Goal: Information Seeking & Learning: Learn about a topic

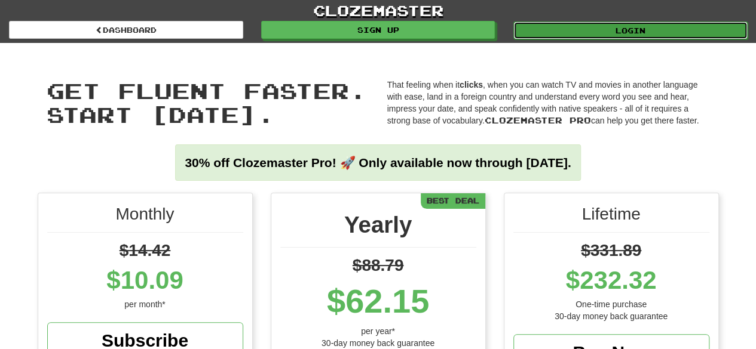
click at [533, 29] on link "Login" at bounding box center [630, 31] width 234 height 18
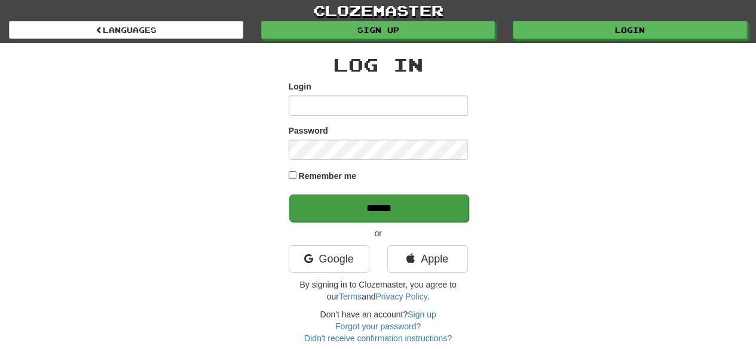
type input "*******"
click at [357, 210] on input "******" at bounding box center [378, 208] width 179 height 27
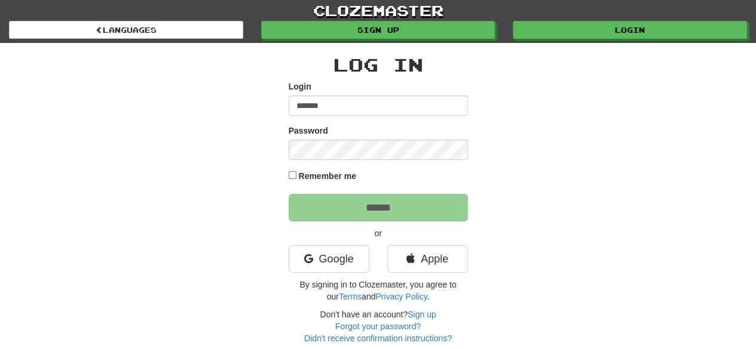
click at [337, 174] on label "Remember me" at bounding box center [327, 176] width 58 height 12
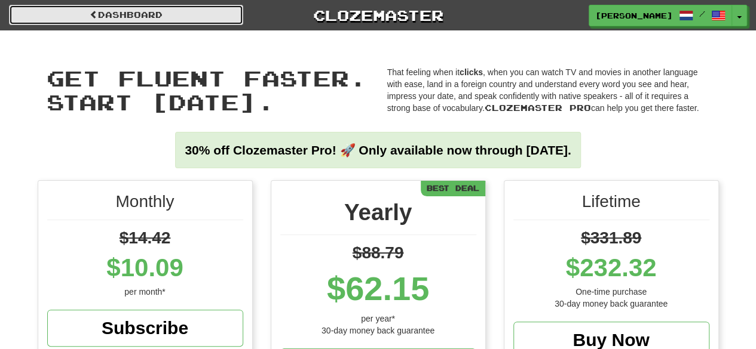
click at [161, 8] on link "Dashboard" at bounding box center [126, 15] width 234 height 20
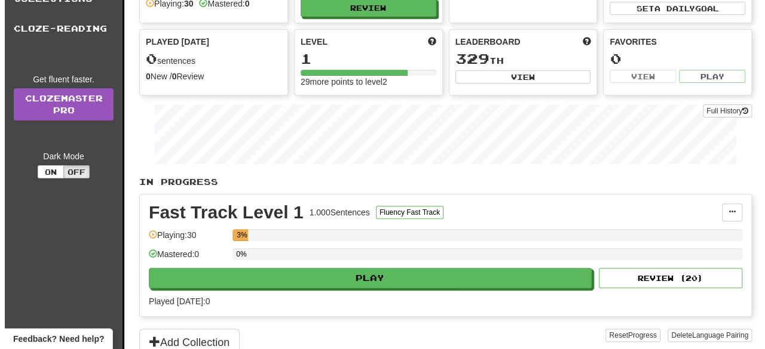
scroll to position [299, 0]
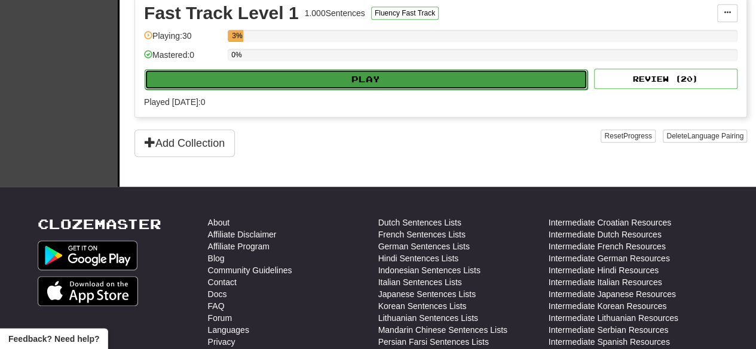
click at [340, 76] on button "Play" at bounding box center [366, 79] width 443 height 20
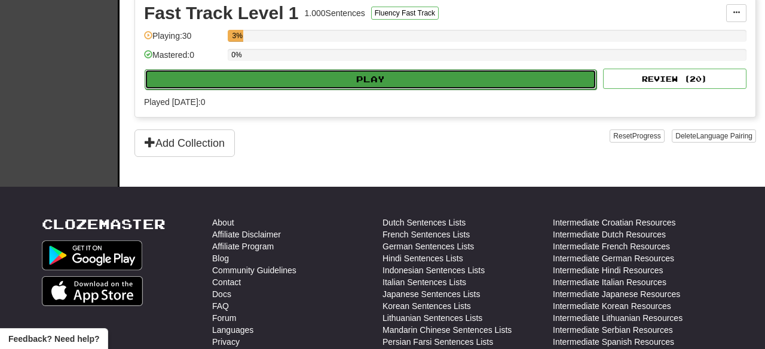
select select "**"
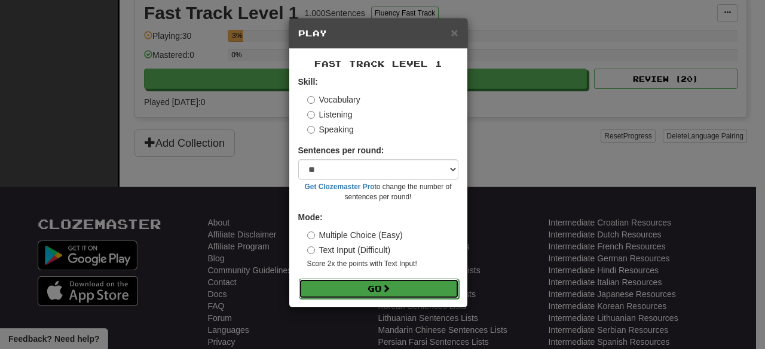
click at [368, 289] on button "Go" at bounding box center [379, 289] width 160 height 20
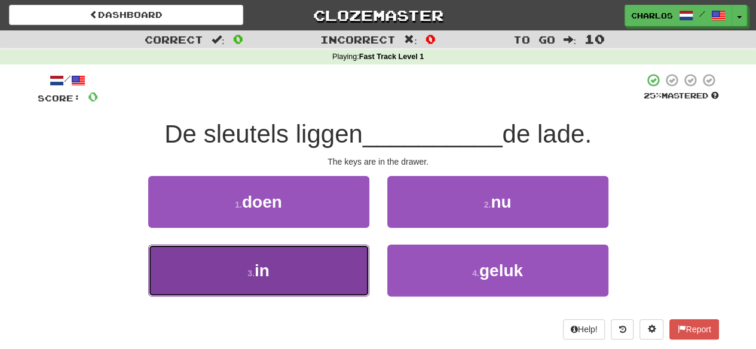
click at [331, 275] on button "3 . in" at bounding box center [258, 271] width 221 height 52
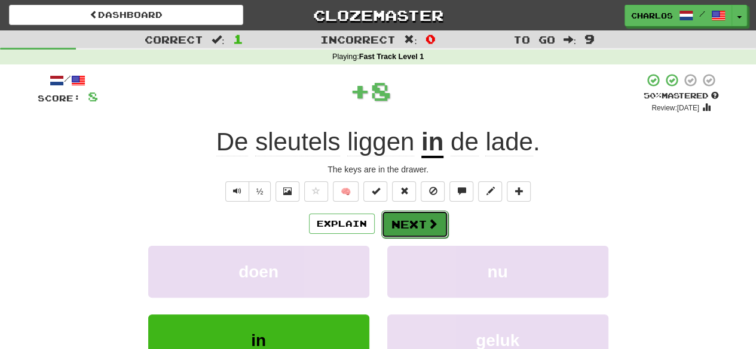
click at [434, 226] on span at bounding box center [432, 224] width 11 height 11
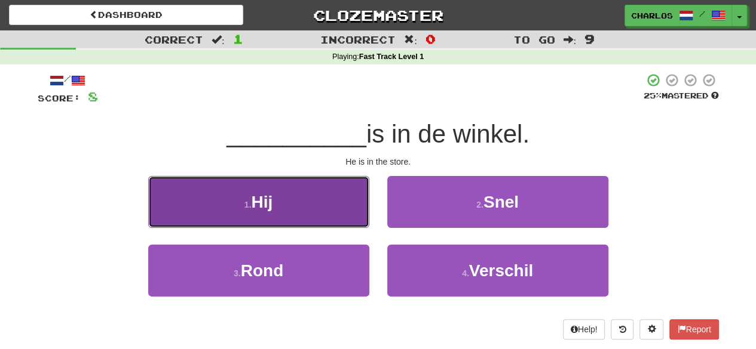
click at [336, 219] on button "1 . Hij" at bounding box center [258, 202] width 221 height 52
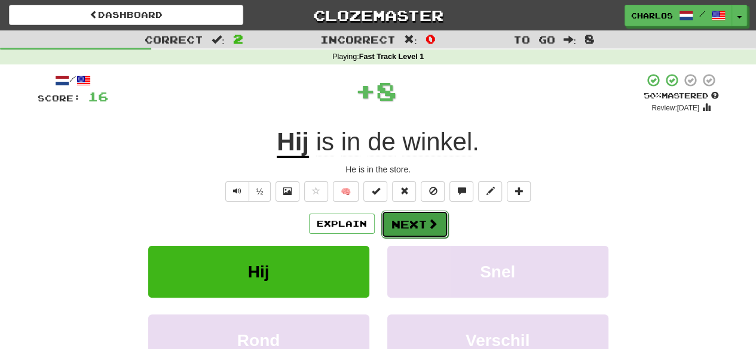
click at [412, 226] on button "Next" at bounding box center [414, 224] width 67 height 27
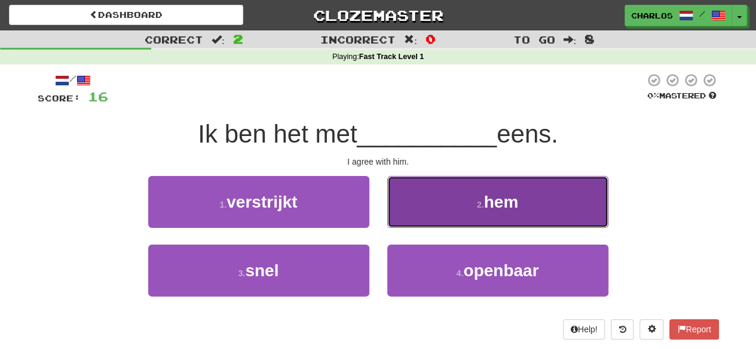
click at [424, 222] on button "2 . hem" at bounding box center [497, 202] width 221 height 52
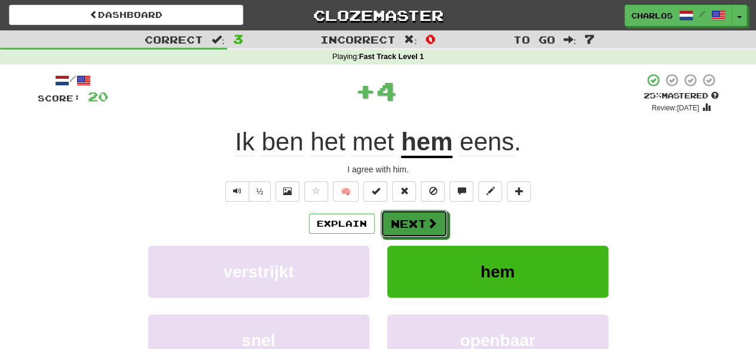
click at [424, 222] on button "Next" at bounding box center [413, 223] width 67 height 27
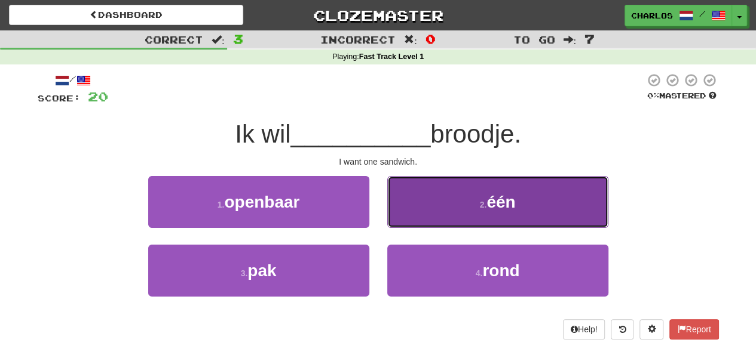
click at [492, 207] on span "één" at bounding box center [500, 202] width 29 height 19
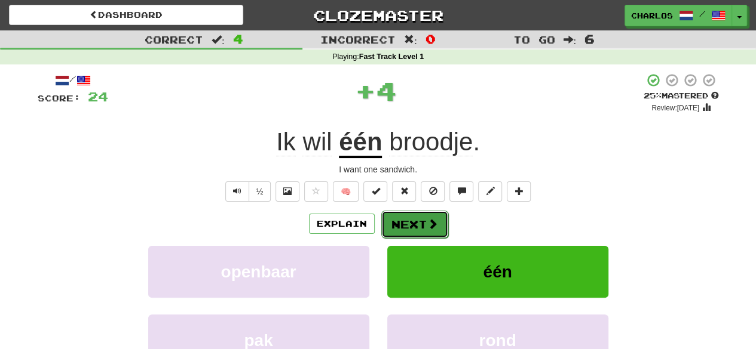
click at [410, 228] on button "Next" at bounding box center [414, 224] width 67 height 27
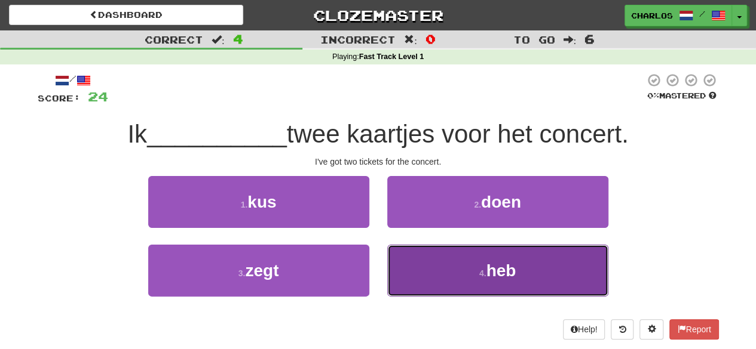
click at [464, 268] on button "4 . heb" at bounding box center [497, 271] width 221 height 52
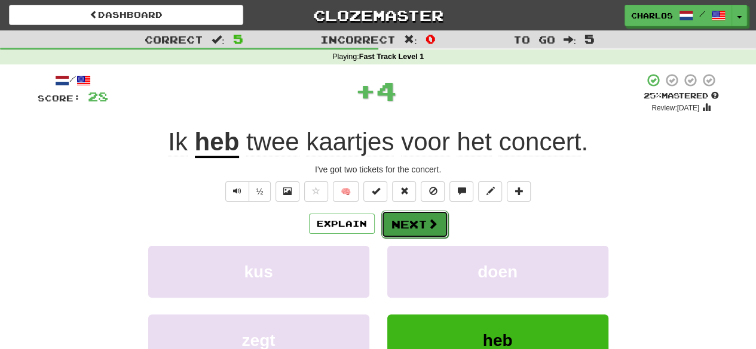
click at [416, 217] on button "Next" at bounding box center [414, 224] width 67 height 27
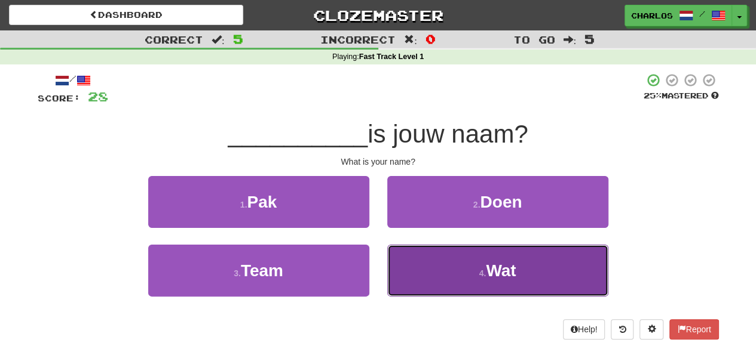
click at [478, 269] on button "4 . Wat" at bounding box center [497, 271] width 221 height 52
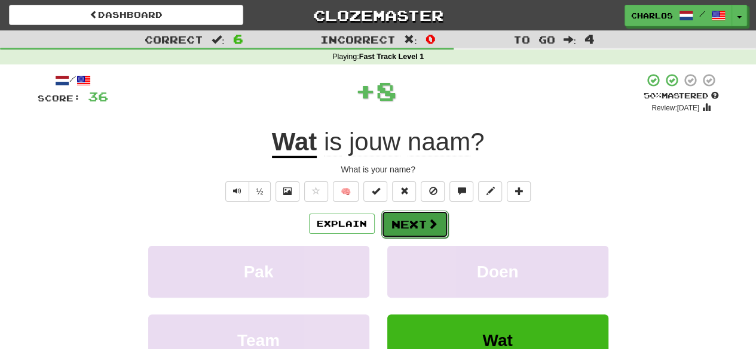
click at [404, 212] on button "Next" at bounding box center [414, 224] width 67 height 27
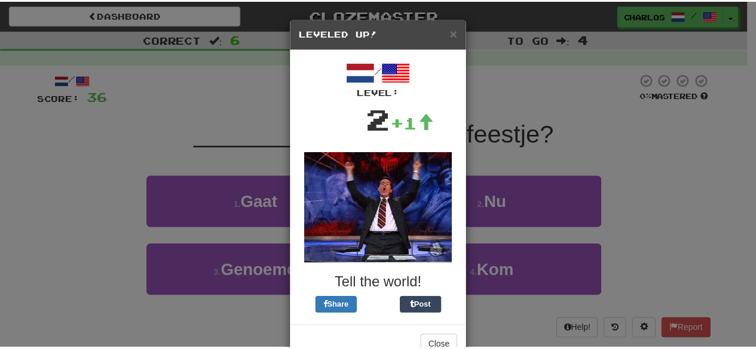
scroll to position [33, 0]
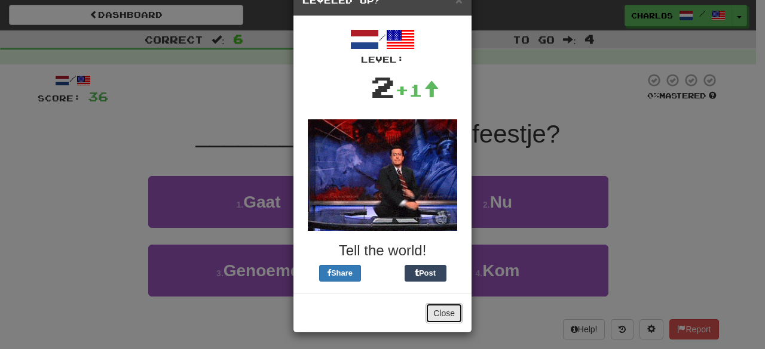
click at [446, 312] on button "Close" at bounding box center [443, 313] width 37 height 20
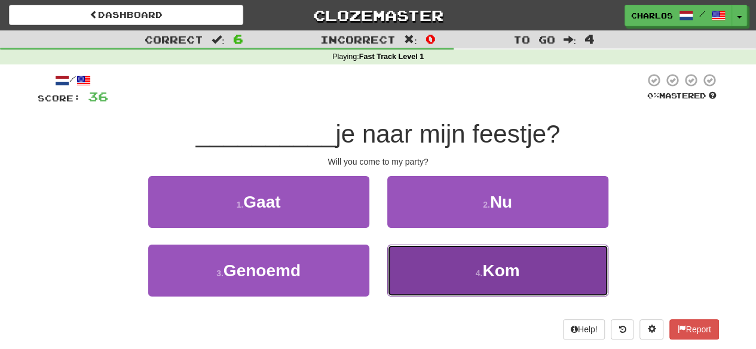
click at [430, 280] on button "4 . Kom" at bounding box center [497, 271] width 221 height 52
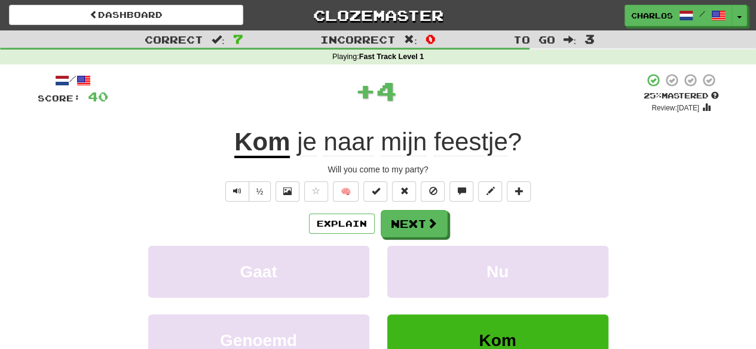
click at [385, 208] on div "/ Score: 40 + 4 25 % Mastered Review: 2025-09-21 Kom je naar mijn feestje ? Wil…" at bounding box center [378, 250] width 681 height 355
click at [395, 218] on button "Next" at bounding box center [414, 224] width 67 height 27
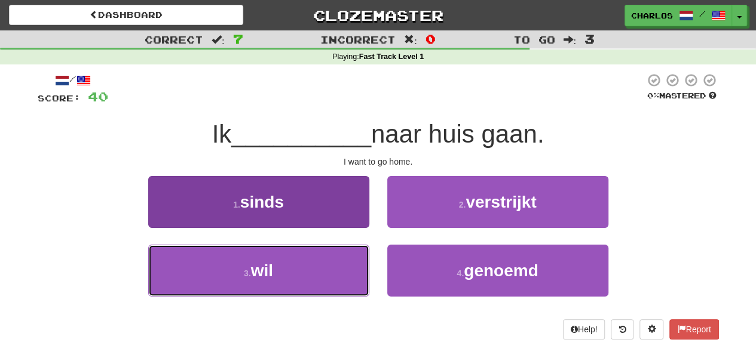
click at [330, 268] on button "3 . wil" at bounding box center [258, 271] width 221 height 52
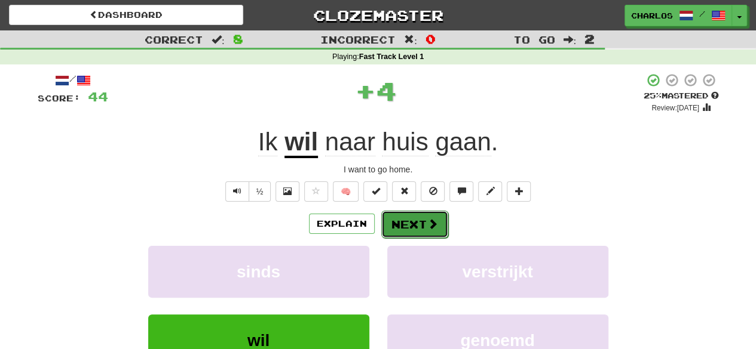
click at [431, 213] on button "Next" at bounding box center [414, 224] width 67 height 27
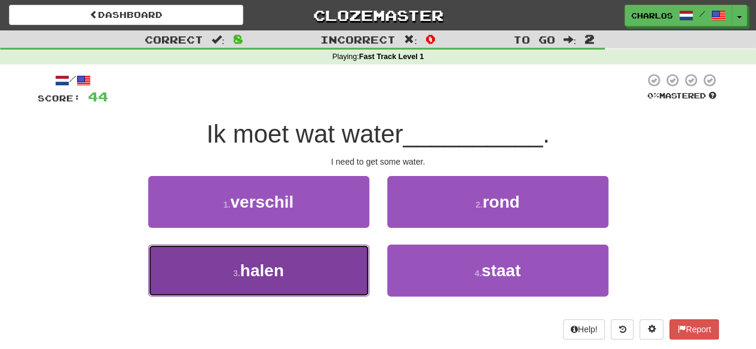
click at [358, 256] on button "3 . halen" at bounding box center [258, 271] width 221 height 52
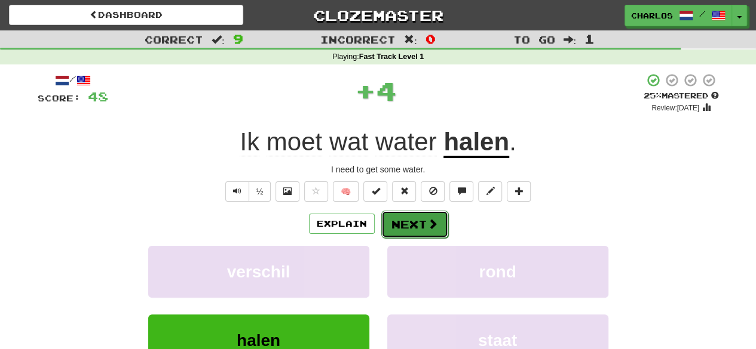
click at [431, 219] on span at bounding box center [432, 224] width 11 height 11
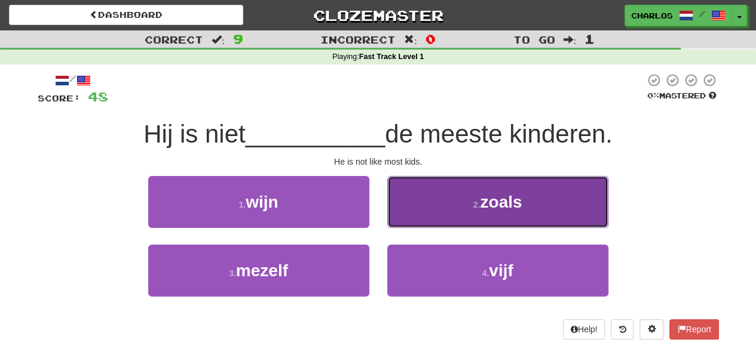
click at [435, 208] on button "2 . zoals" at bounding box center [497, 202] width 221 height 52
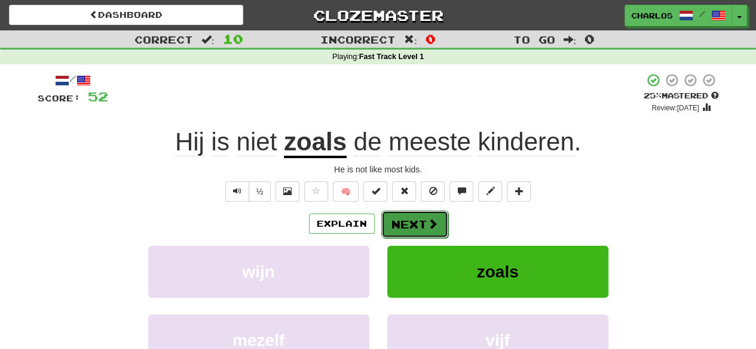
click at [420, 225] on button "Next" at bounding box center [414, 224] width 67 height 27
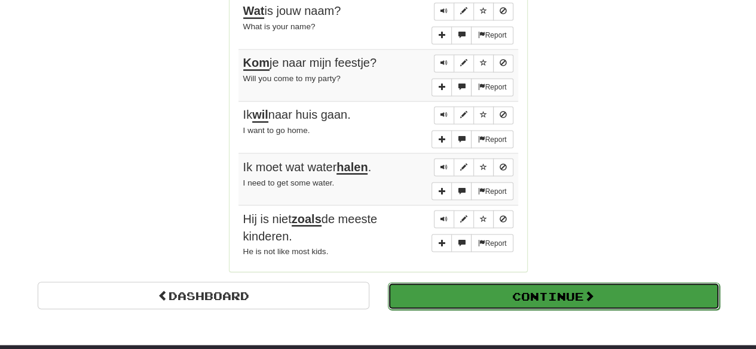
click at [434, 283] on button "Continue" at bounding box center [554, 296] width 332 height 27
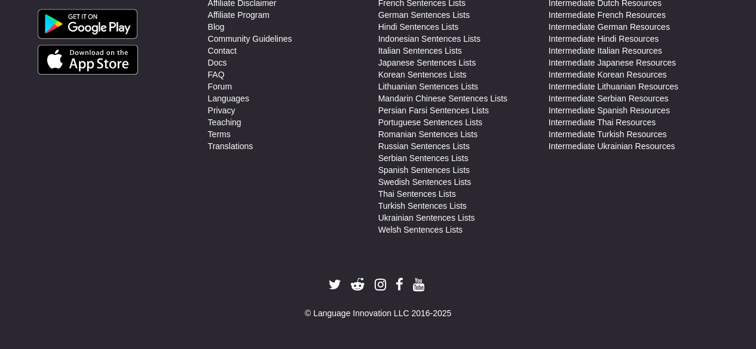
scroll to position [39, 0]
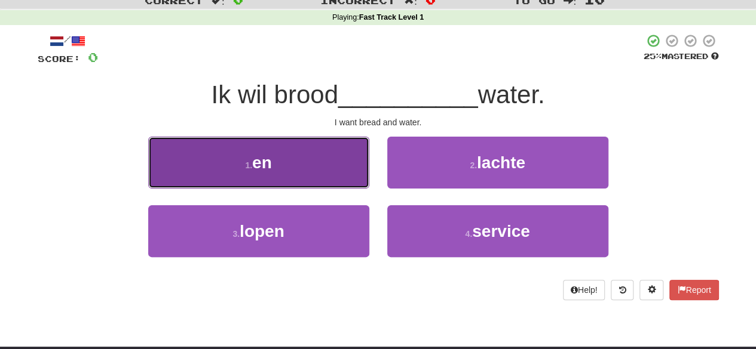
click at [349, 162] on button "1 . en" at bounding box center [258, 163] width 221 height 52
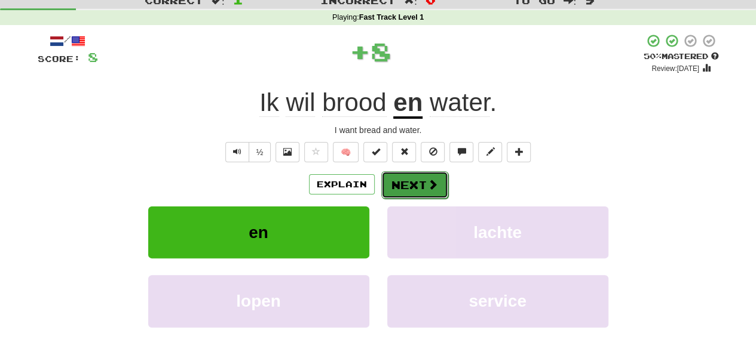
click at [407, 183] on button "Next" at bounding box center [414, 184] width 67 height 27
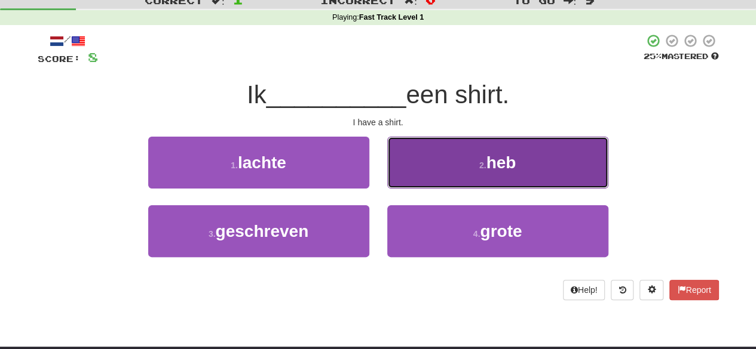
click at [425, 174] on button "2 . heb" at bounding box center [497, 163] width 221 height 52
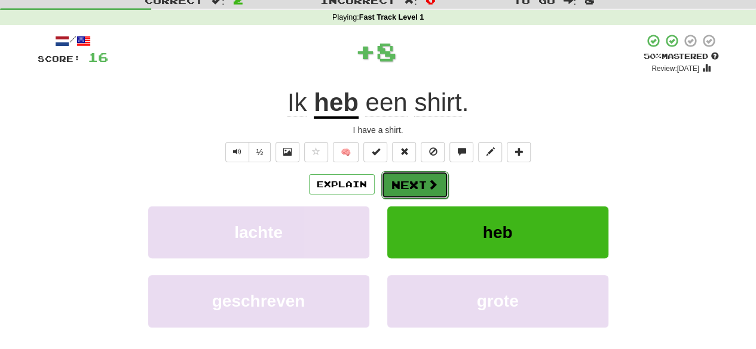
click at [415, 186] on button "Next" at bounding box center [414, 184] width 67 height 27
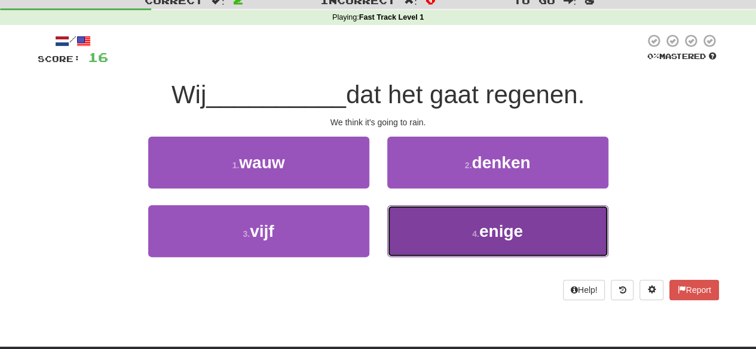
click at [425, 231] on button "4 . enige" at bounding box center [497, 231] width 221 height 52
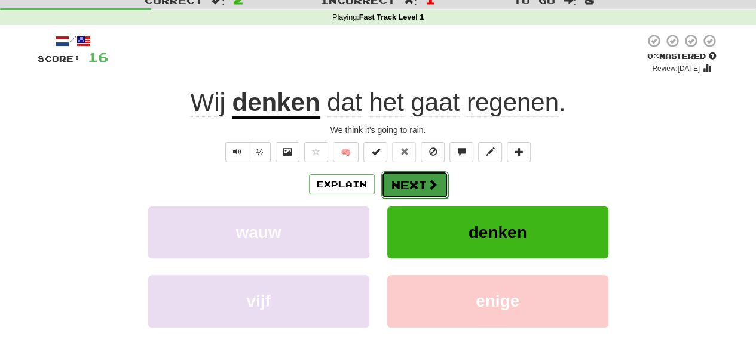
click at [404, 188] on button "Next" at bounding box center [414, 184] width 67 height 27
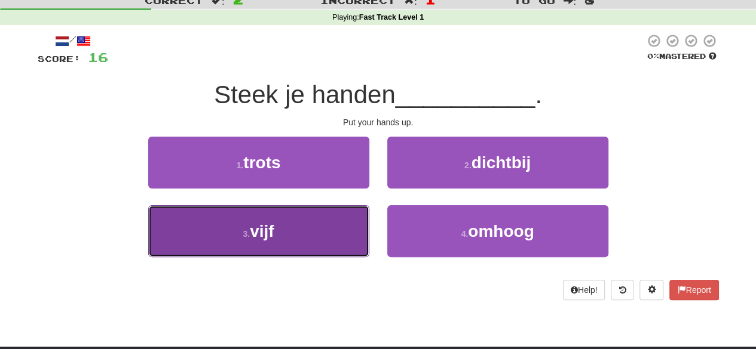
click at [342, 225] on button "3 . vijf" at bounding box center [258, 231] width 221 height 52
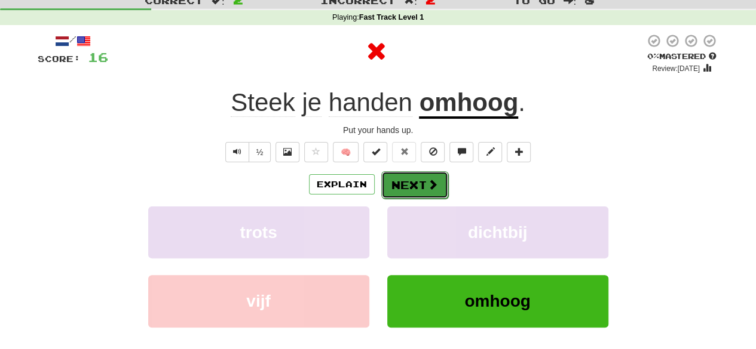
click at [407, 190] on button "Next" at bounding box center [414, 184] width 67 height 27
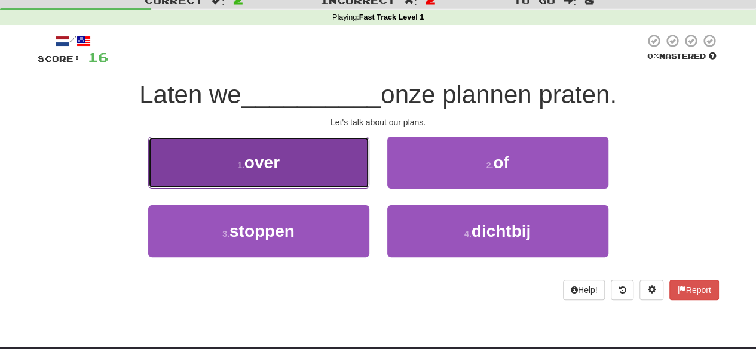
click at [335, 175] on button "1 . over" at bounding box center [258, 163] width 221 height 52
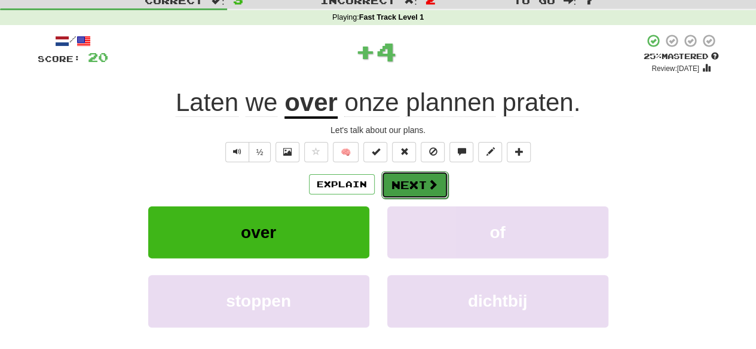
click at [418, 189] on button "Next" at bounding box center [414, 184] width 67 height 27
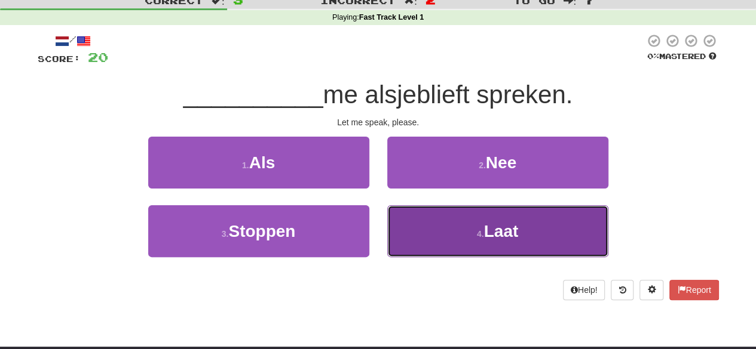
click at [404, 226] on button "4 . Laat" at bounding box center [497, 231] width 221 height 52
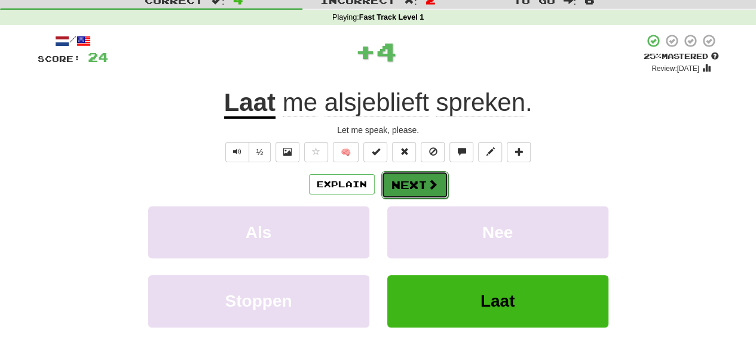
click at [409, 192] on button "Next" at bounding box center [414, 184] width 67 height 27
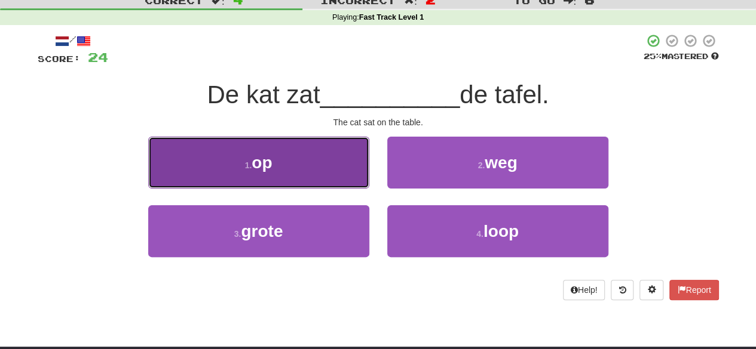
click at [336, 168] on button "1 . op" at bounding box center [258, 163] width 221 height 52
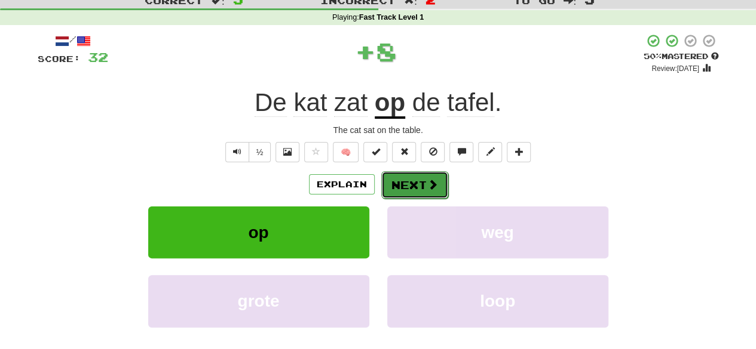
click at [432, 188] on span at bounding box center [432, 184] width 11 height 11
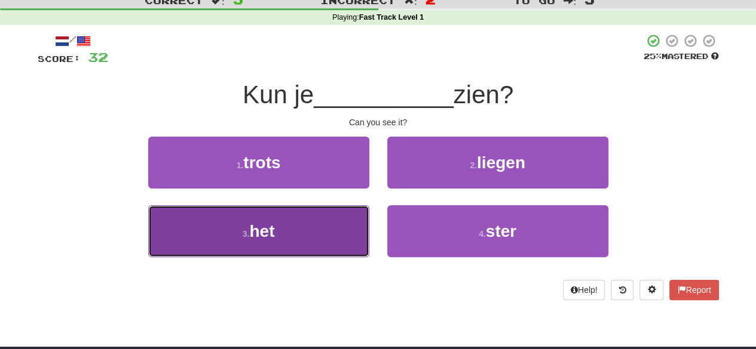
click at [340, 213] on button "3 . het" at bounding box center [258, 231] width 221 height 52
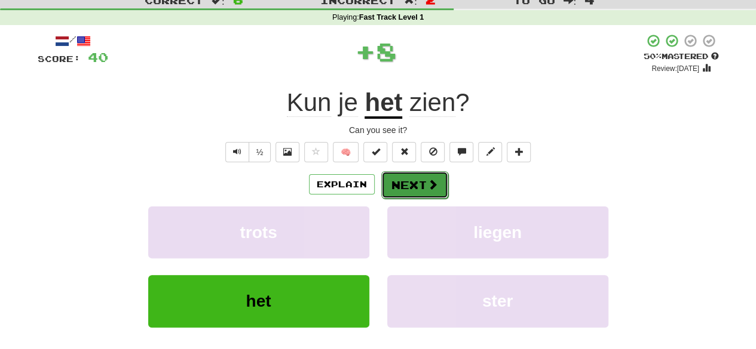
click at [397, 192] on button "Next" at bounding box center [414, 184] width 67 height 27
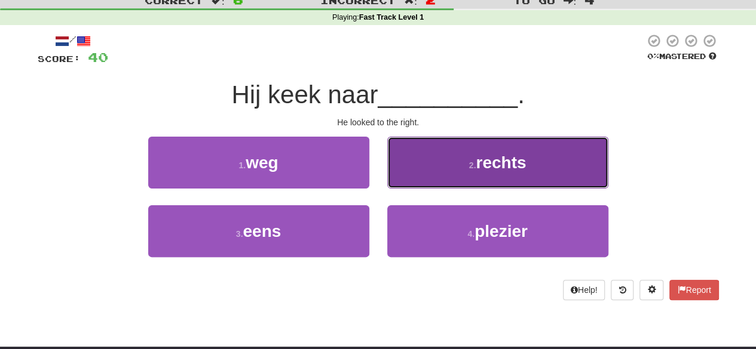
click at [421, 173] on button "2 . rechts" at bounding box center [497, 163] width 221 height 52
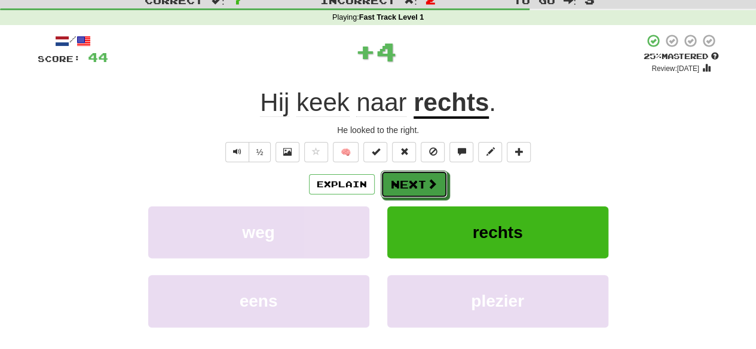
click at [421, 173] on button "Next" at bounding box center [413, 184] width 67 height 27
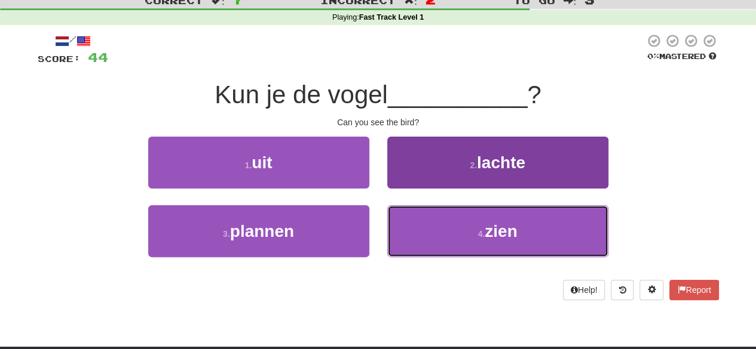
click at [423, 247] on button "4 . zien" at bounding box center [497, 231] width 221 height 52
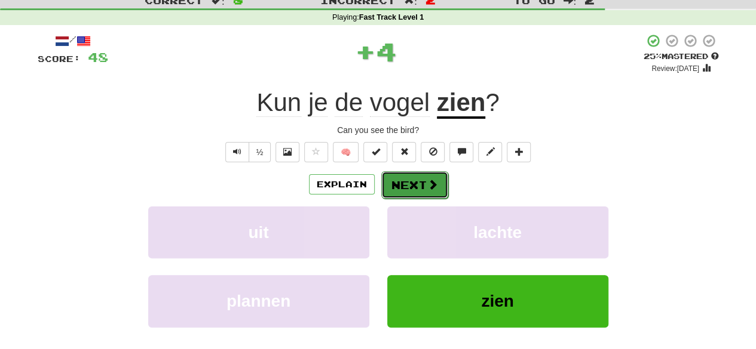
click at [408, 189] on button "Next" at bounding box center [414, 184] width 67 height 27
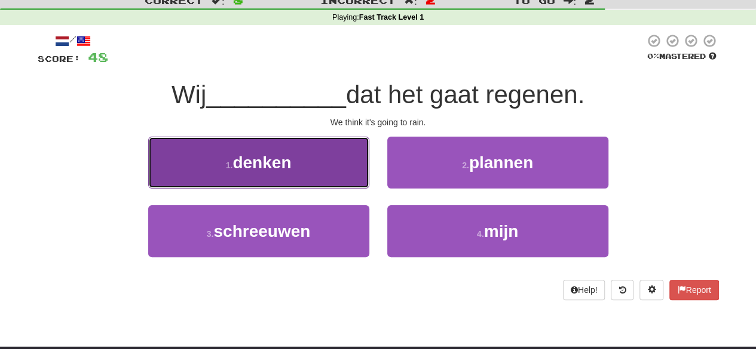
click at [349, 171] on button "1 . denken" at bounding box center [258, 163] width 221 height 52
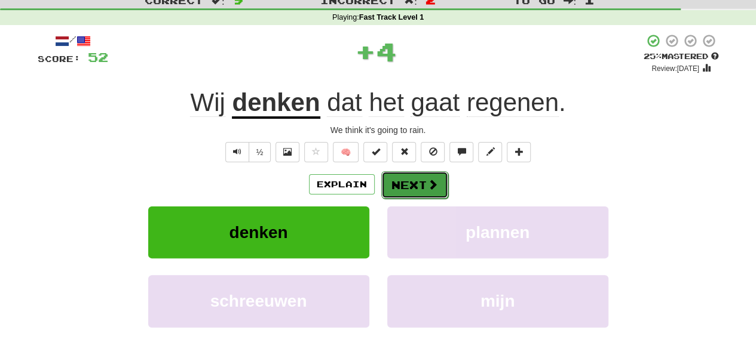
click at [404, 186] on button "Next" at bounding box center [414, 184] width 67 height 27
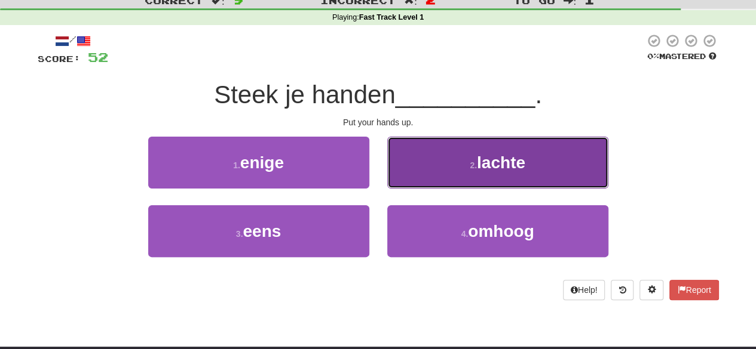
click at [413, 179] on button "2 . lachte" at bounding box center [497, 163] width 221 height 52
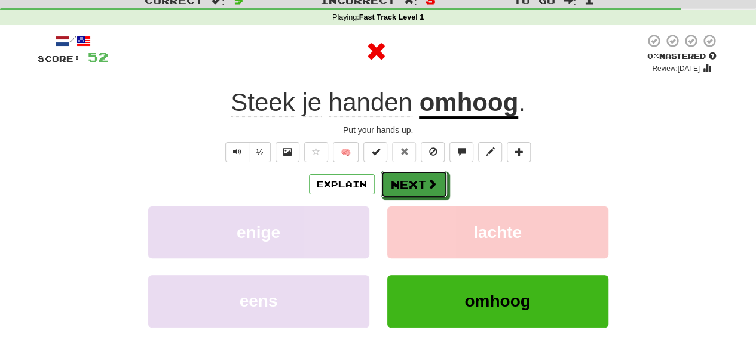
click at [413, 179] on button "Next" at bounding box center [413, 184] width 67 height 27
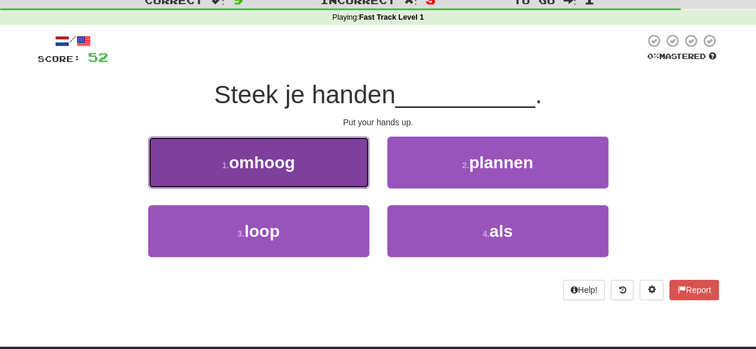
click at [339, 184] on button "1 . omhoog" at bounding box center [258, 163] width 221 height 52
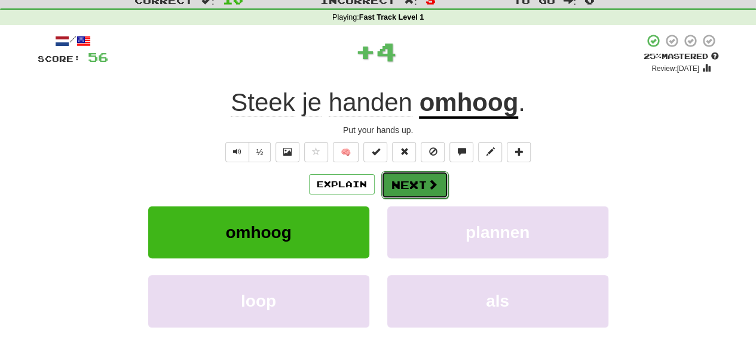
click at [401, 195] on button "Next" at bounding box center [414, 184] width 67 height 27
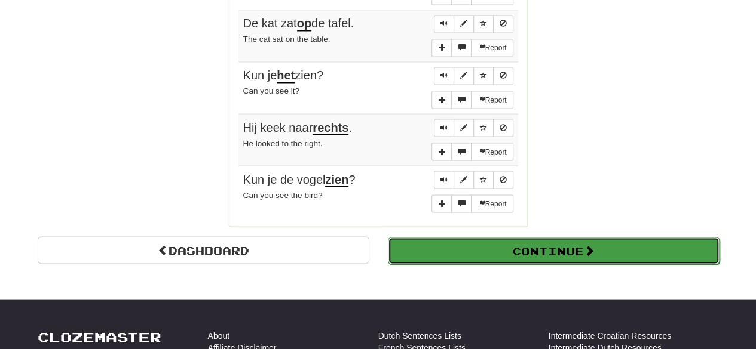
click at [430, 237] on button "Continue" at bounding box center [554, 250] width 332 height 27
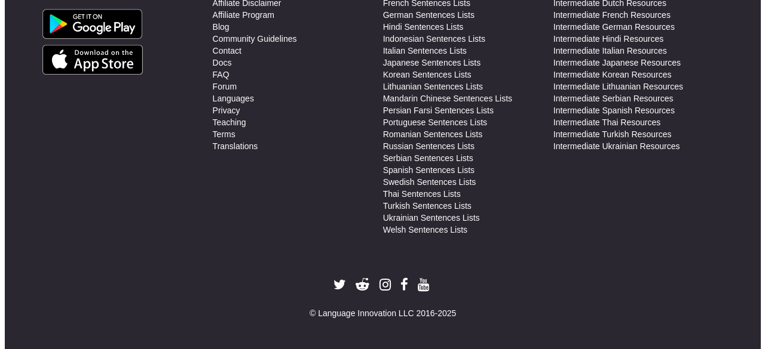
scroll to position [0, 0]
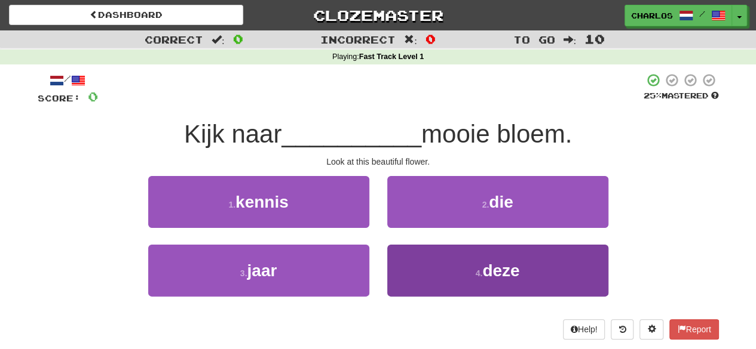
click at [446, 299] on div "4 . deze" at bounding box center [497, 279] width 239 height 69
click at [445, 278] on button "4 . deze" at bounding box center [497, 271] width 221 height 52
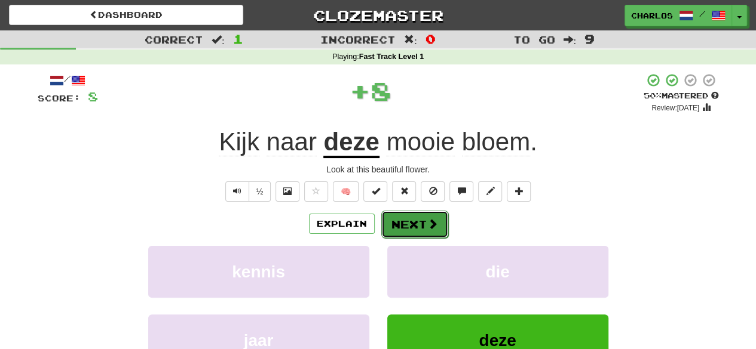
click at [427, 216] on button "Next" at bounding box center [414, 224] width 67 height 27
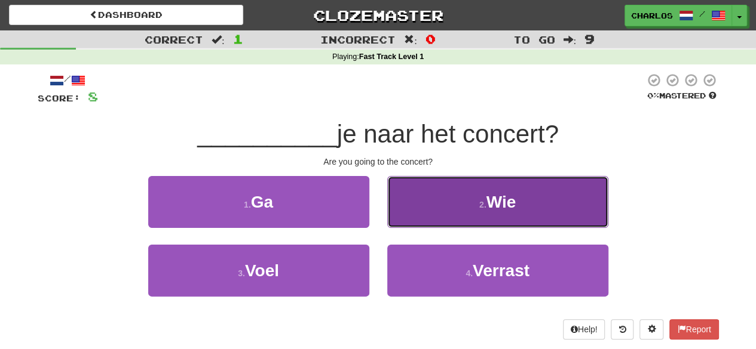
click at [449, 213] on button "2 . Wie" at bounding box center [497, 202] width 221 height 52
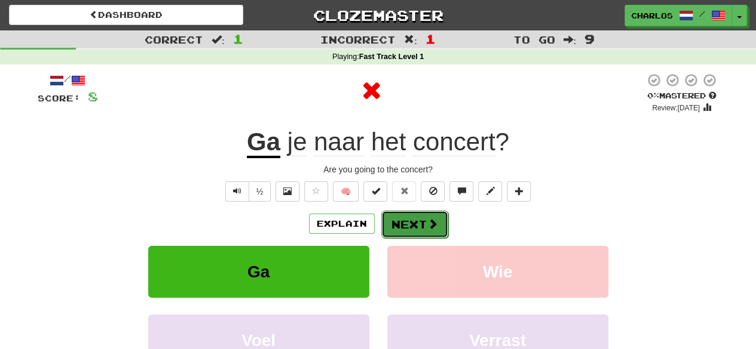
click at [412, 225] on button "Next" at bounding box center [414, 224] width 67 height 27
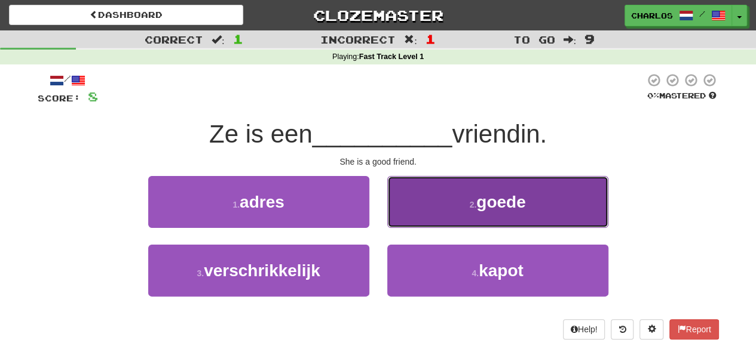
click at [418, 220] on button "2 . goede" at bounding box center [497, 202] width 221 height 52
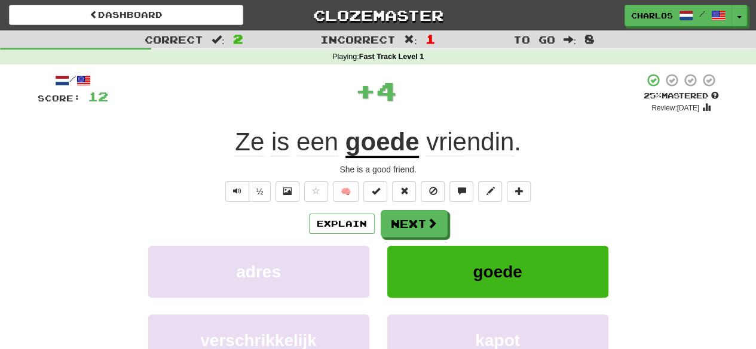
click at [434, 205] on div "/ Score: 12 + 4 25 % Mastered Review: 2025-09-21 Ze is een goede vriendin . She…" at bounding box center [378, 250] width 681 height 355
click at [424, 218] on button "Next" at bounding box center [414, 224] width 67 height 27
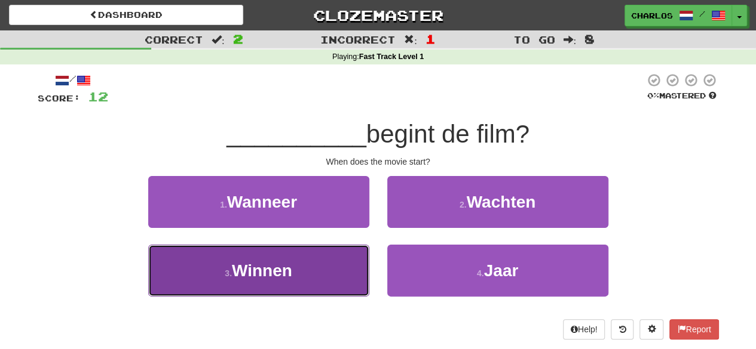
click at [363, 271] on button "3 . Winnen" at bounding box center [258, 271] width 221 height 52
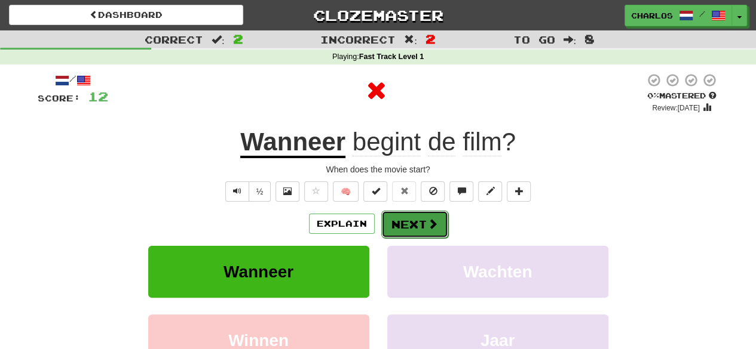
click at [410, 230] on button "Next" at bounding box center [414, 224] width 67 height 27
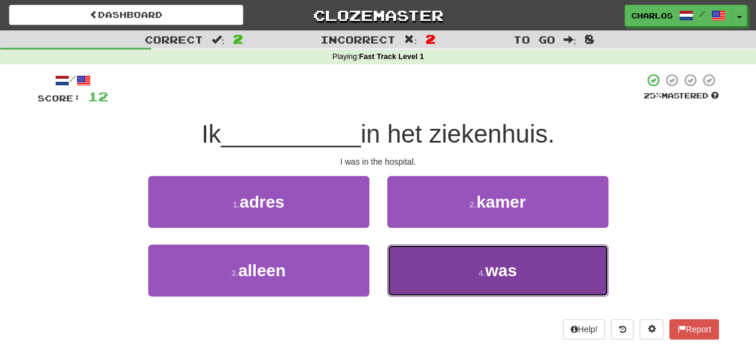
click at [438, 273] on button "4 . was" at bounding box center [497, 271] width 221 height 52
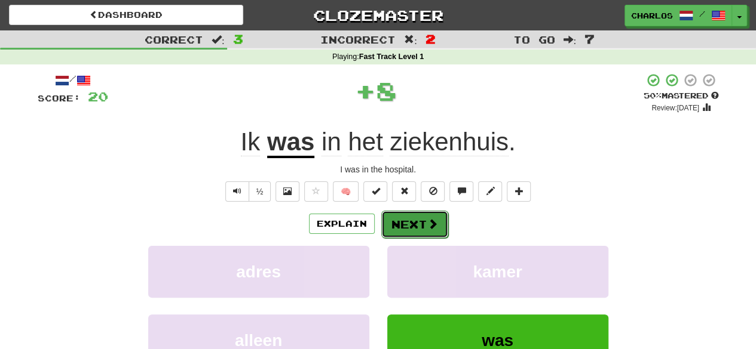
click at [427, 226] on span at bounding box center [432, 224] width 11 height 11
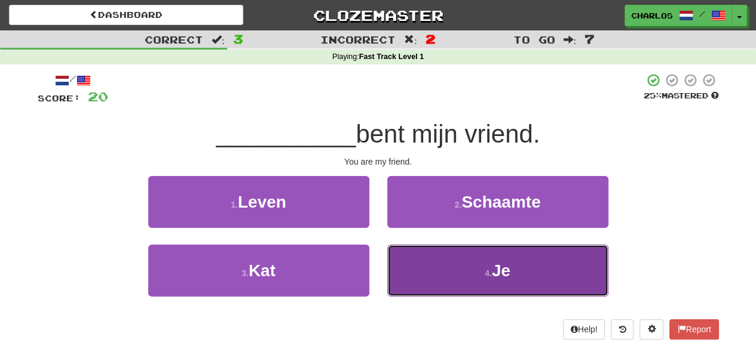
click at [444, 274] on button "4 . Je" at bounding box center [497, 271] width 221 height 52
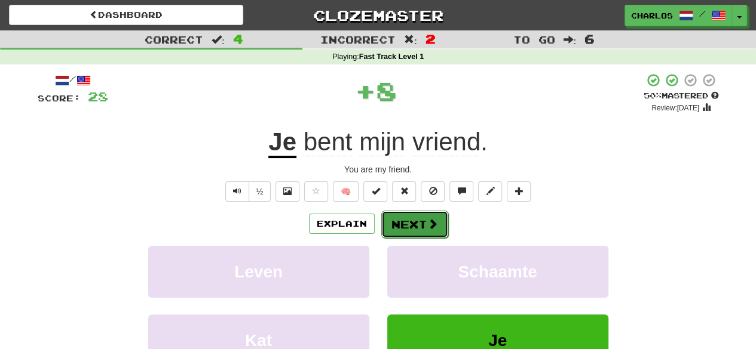
click at [436, 226] on button "Next" at bounding box center [414, 224] width 67 height 27
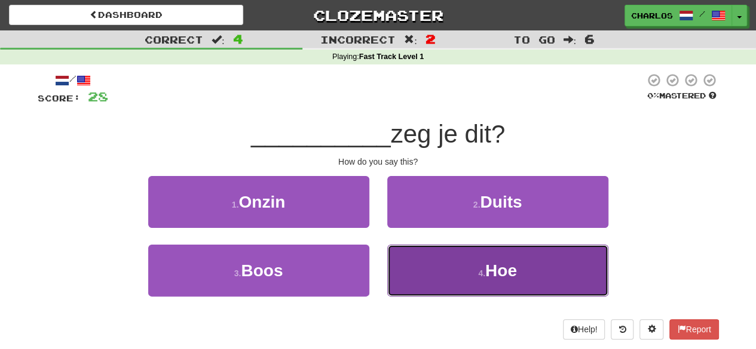
click at [431, 263] on button "4 . Hoe" at bounding box center [497, 271] width 221 height 52
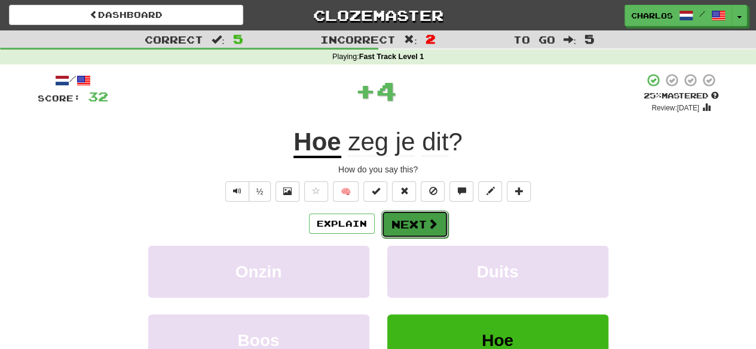
click at [423, 212] on button "Next" at bounding box center [414, 224] width 67 height 27
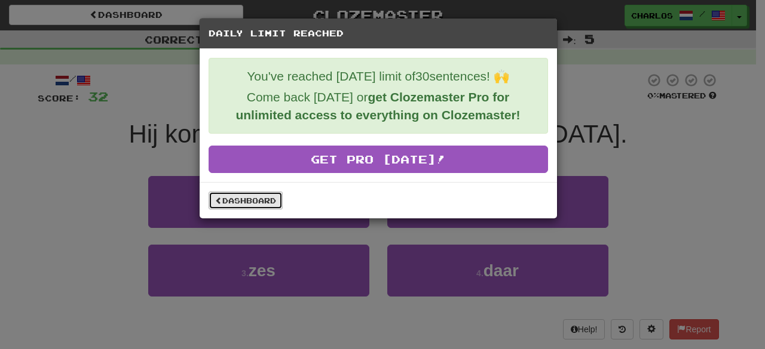
click at [231, 198] on link "Dashboard" at bounding box center [245, 201] width 74 height 18
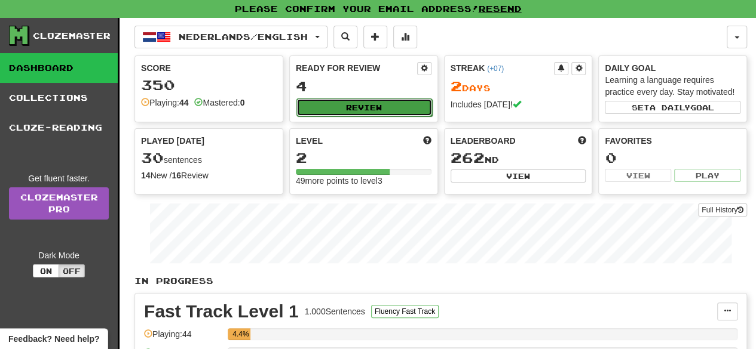
click at [303, 106] on button "Review" at bounding box center [364, 108] width 136 height 18
select select "**"
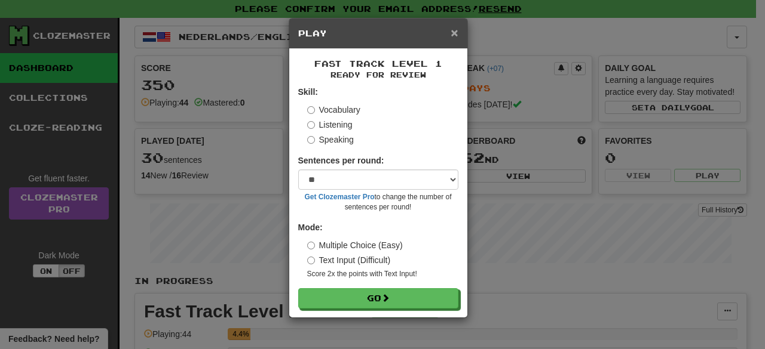
click at [451, 33] on span "×" at bounding box center [453, 33] width 7 height 14
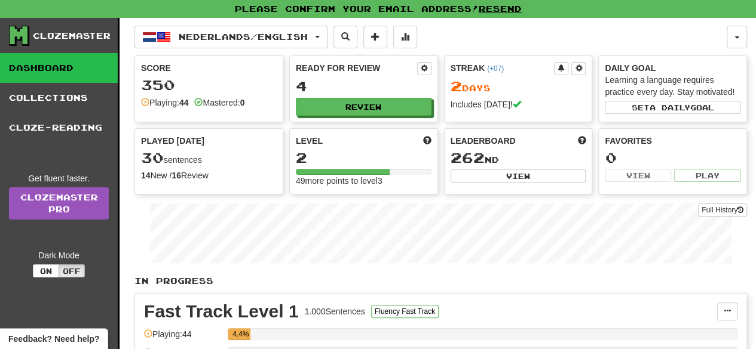
click at [428, 138] on span at bounding box center [427, 140] width 8 height 8
click at [547, 180] on button "View" at bounding box center [518, 176] width 136 height 13
select select "**********"
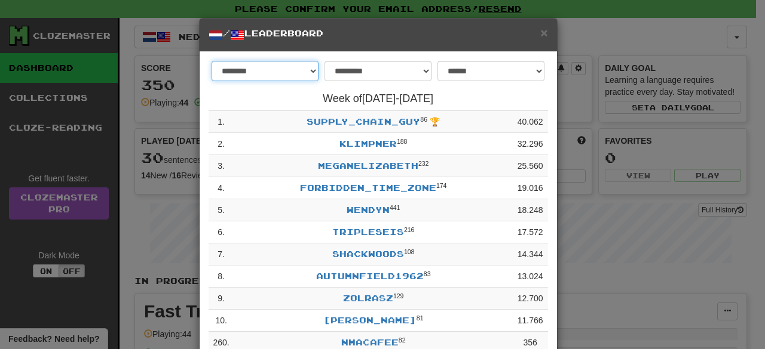
click at [299, 66] on select "******** *********" at bounding box center [264, 71] width 107 height 20
click at [464, 102] on h4 "Week of [DATE] - [DATE]" at bounding box center [377, 99] width 339 height 12
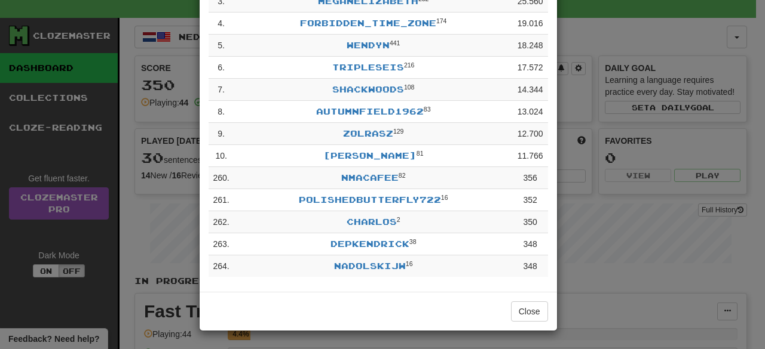
scroll to position [67, 0]
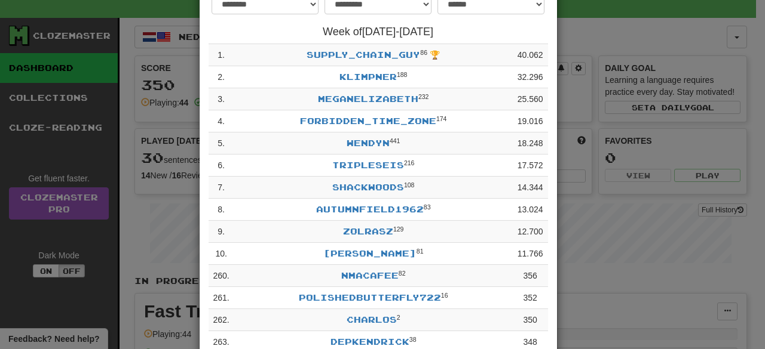
click at [655, 194] on div "**********" at bounding box center [382, 174] width 765 height 349
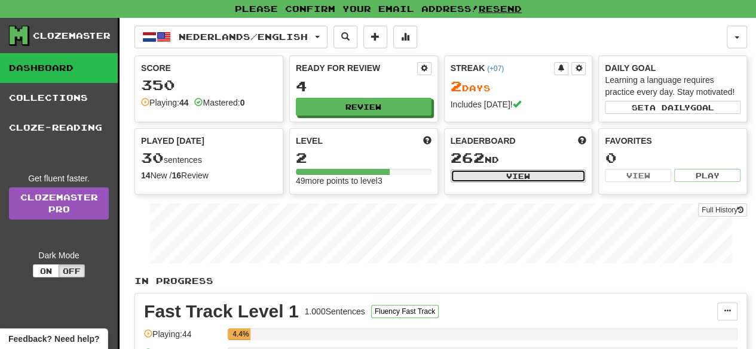
click at [557, 174] on button "View" at bounding box center [518, 176] width 136 height 13
select select "**********"
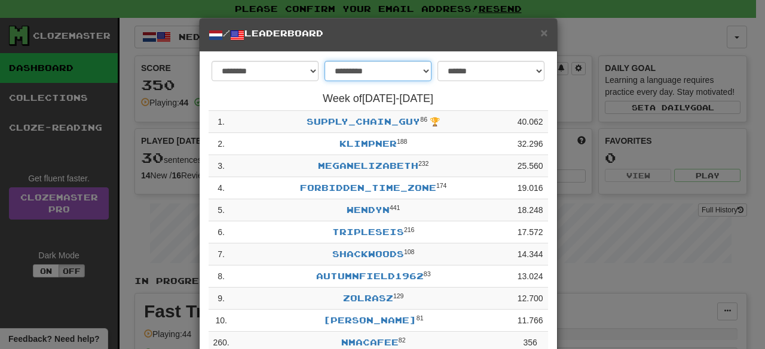
click at [404, 79] on select "**********" at bounding box center [377, 71] width 107 height 20
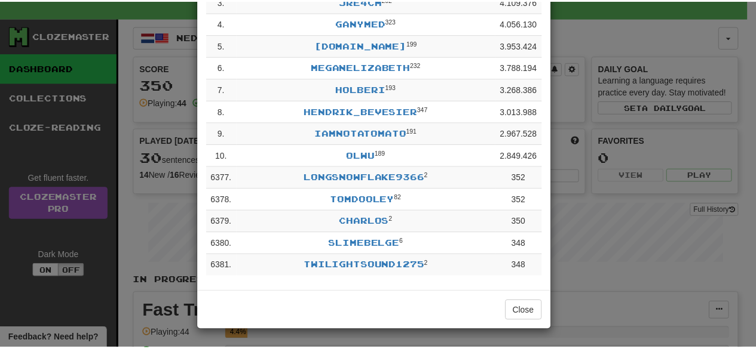
scroll to position [0, 0]
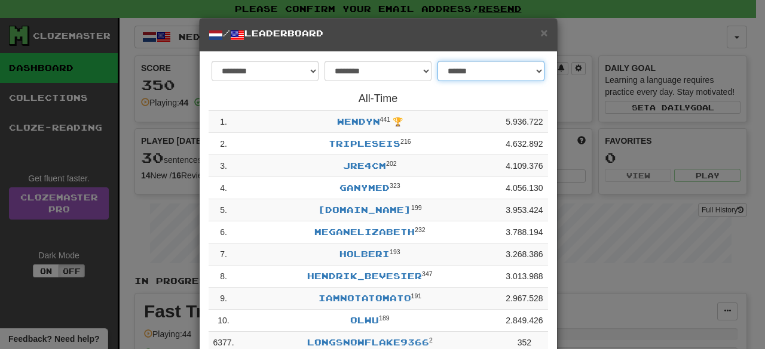
click at [484, 67] on select "**********" at bounding box center [490, 71] width 107 height 20
click at [482, 67] on select "**********" at bounding box center [490, 71] width 107 height 20
click at [377, 65] on select "**********" at bounding box center [377, 71] width 107 height 20
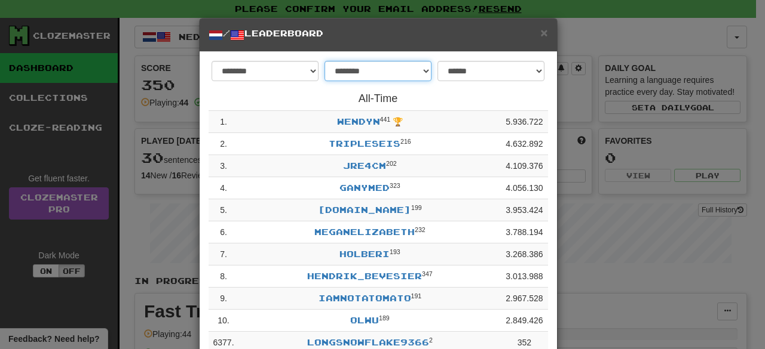
select select "******"
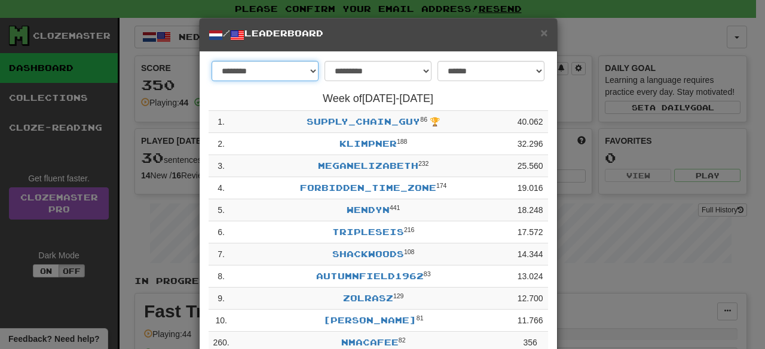
click at [302, 75] on select "******** *********" at bounding box center [264, 71] width 107 height 20
click at [294, 73] on select "******** *********" at bounding box center [264, 71] width 107 height 20
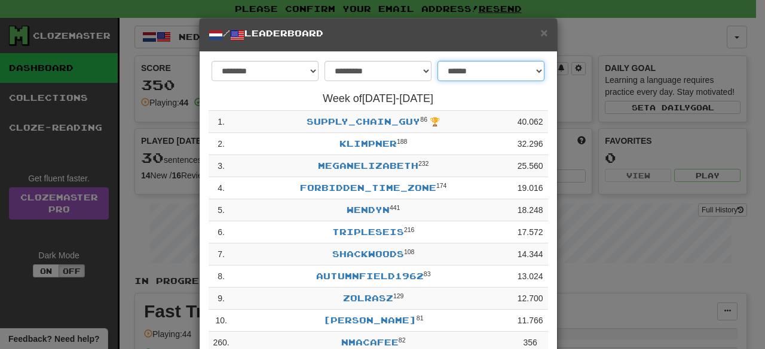
click at [477, 70] on select "**********" at bounding box center [490, 71] width 107 height 20
click at [575, 162] on div "**********" at bounding box center [382, 174] width 765 height 349
